Goal: Communication & Community: Answer question/provide support

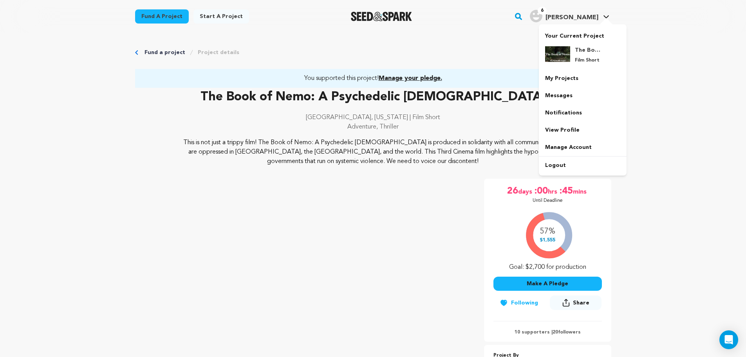
click at [575, 19] on span "[PERSON_NAME]" at bounding box center [571, 17] width 53 height 6
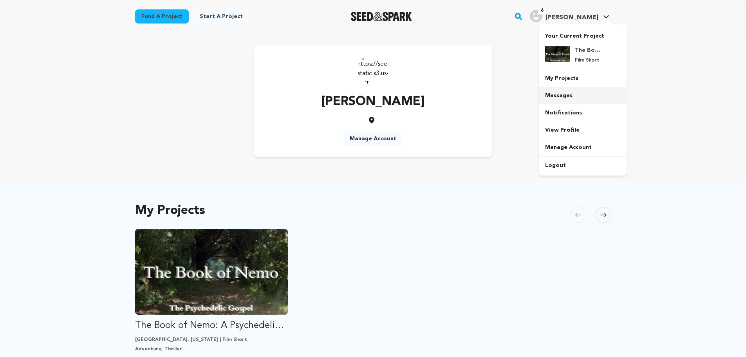
click at [566, 97] on link "Messages" at bounding box center [583, 95] width 88 height 17
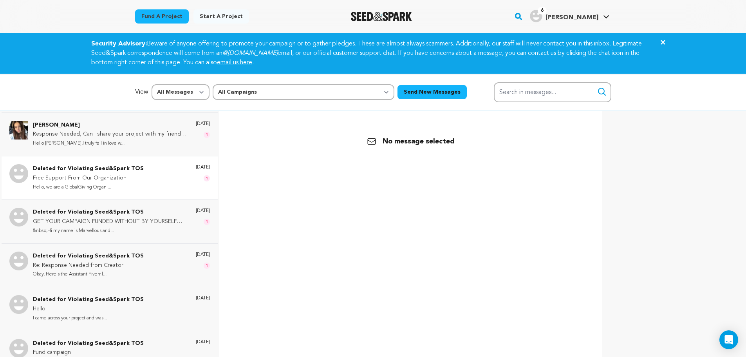
scroll to position [86, 0]
click at [68, 260] on p "Re: Response Needed from Creator" at bounding box center [88, 263] width 111 height 9
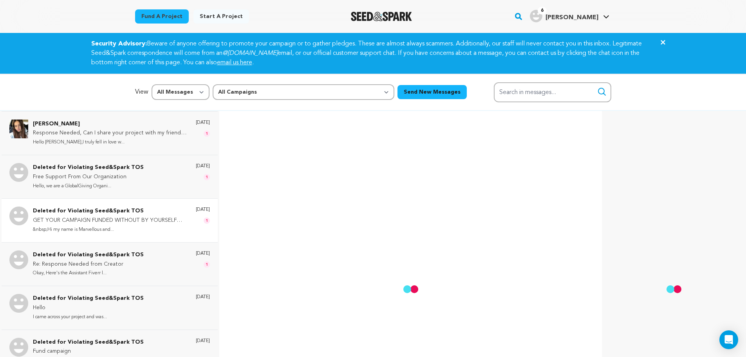
click at [81, 211] on p "Deleted for Violating Seed&Spark TOS" at bounding box center [110, 210] width 155 height 9
click at [103, 178] on p "Free Support From Our Organization" at bounding box center [88, 176] width 111 height 9
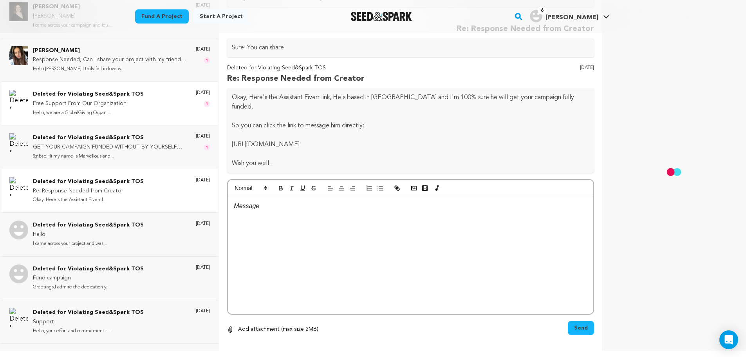
scroll to position [0, 0]
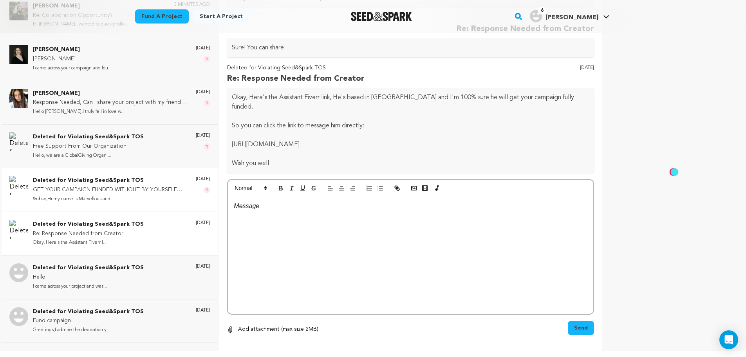
click at [94, 176] on p "Deleted for Violating Seed&Spark TOS" at bounding box center [110, 180] width 155 height 9
click at [85, 137] on p "Deleted for Violating Seed&Spark TOS" at bounding box center [88, 136] width 111 height 9
click at [92, 98] on p "Response Needed, Can I share your project with my friend and family!!!" at bounding box center [110, 102] width 155 height 9
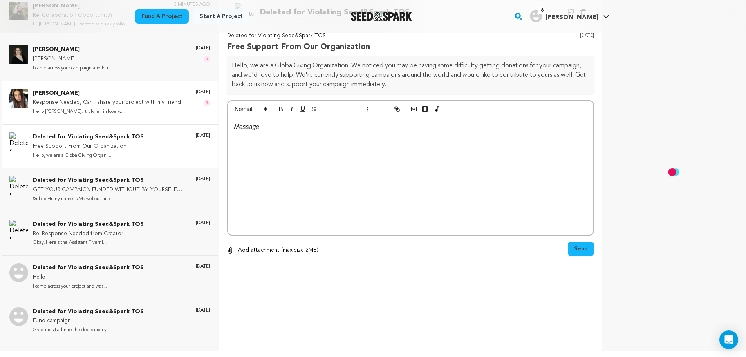
click at [118, 108] on p "Hello Warren,I truly fell in love w..." at bounding box center [110, 111] width 155 height 9
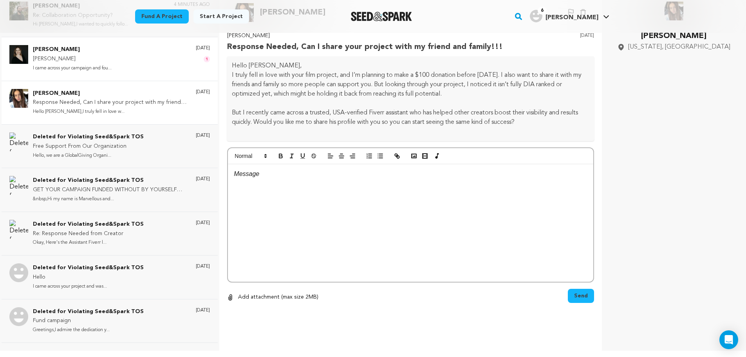
click at [38, 64] on p "I came across your campaign and fou..." at bounding box center [72, 68] width 79 height 9
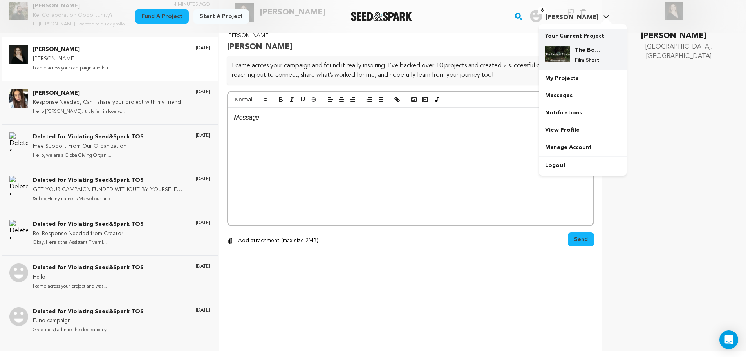
click at [575, 36] on p "Your Current Project" at bounding box center [582, 34] width 75 height 11
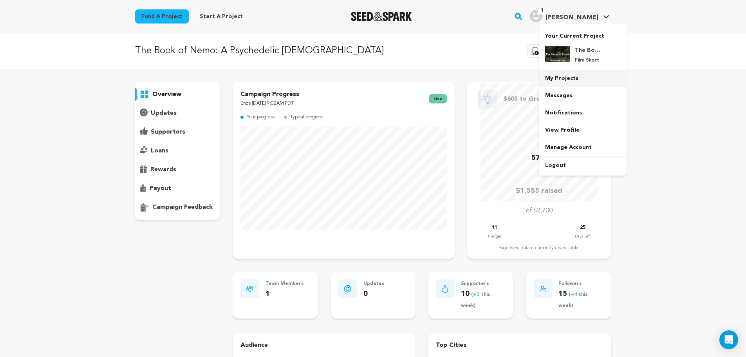
click at [567, 82] on link "My Projects" at bounding box center [583, 78] width 88 height 17
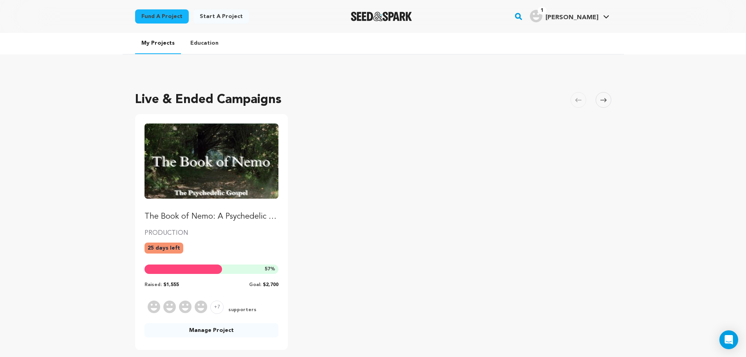
click at [159, 211] on link "The Book of Nemo: A Psychedelic [DEMOGRAPHIC_DATA]" at bounding box center [211, 172] width 134 height 99
